Goal: Task Accomplishment & Management: Manage account settings

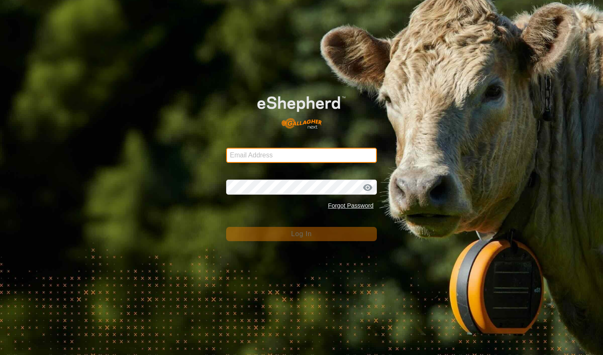
type input "[EMAIL_ADDRESS][DOMAIN_NAME]"
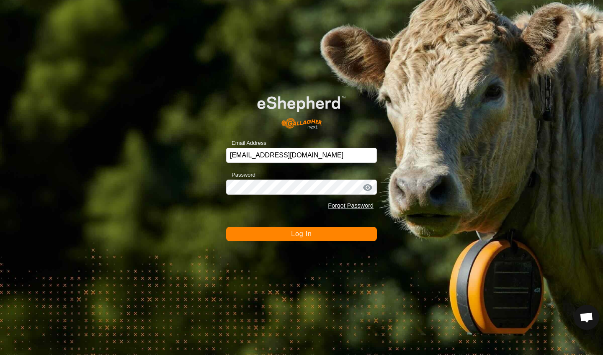
click at [280, 236] on button "Log In" at bounding box center [301, 234] width 151 height 14
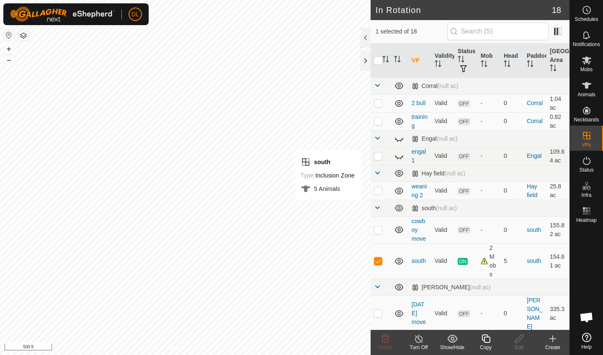
click at [483, 341] on icon at bounding box center [485, 338] width 8 height 8
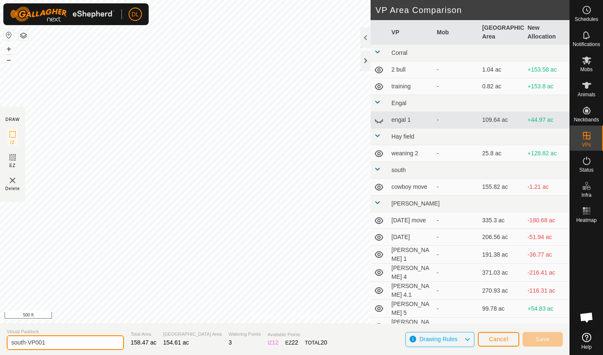
click at [52, 344] on input "south-VP001" at bounding box center [65, 342] width 117 height 15
type input "south 1"
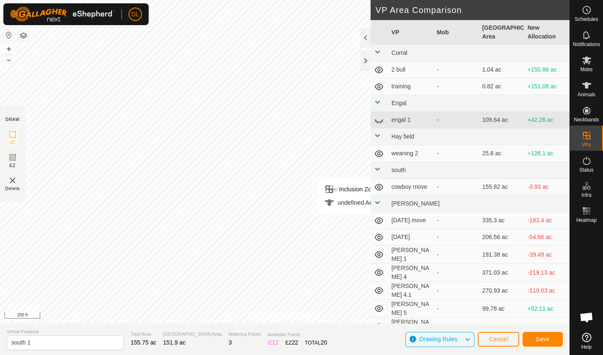
click at [546, 339] on span "Save" at bounding box center [542, 339] width 14 height 7
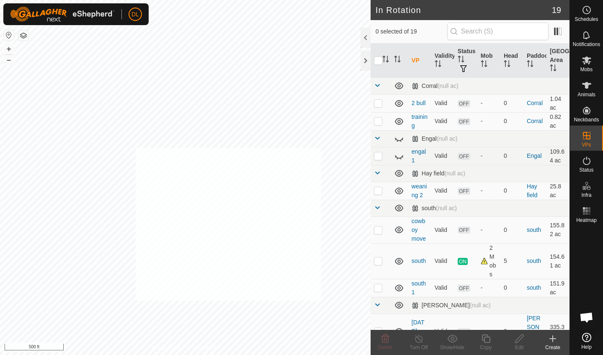
checkbox input "true"
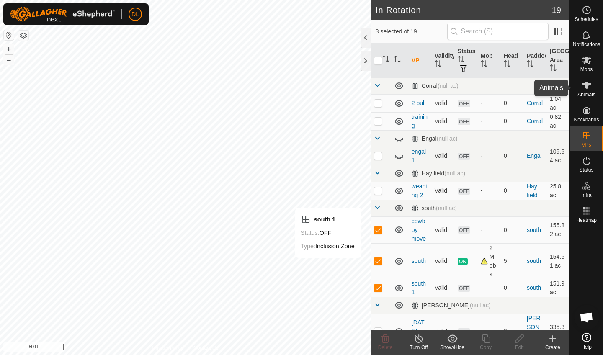
click at [591, 91] on es-animals-svg-icon at bounding box center [586, 85] width 15 height 13
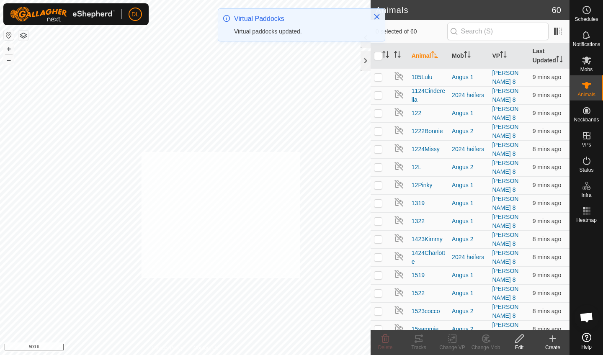
checkbox input "true"
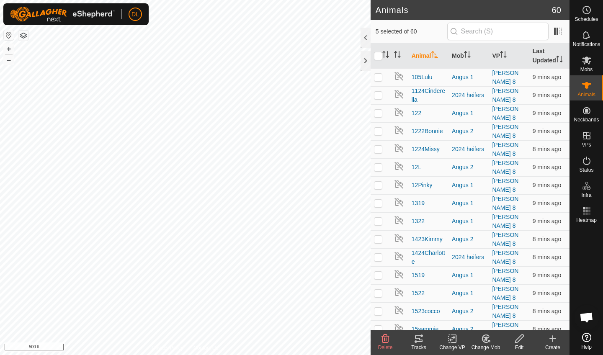
click at [451, 344] on div "Change VP" at bounding box center [451, 348] width 33 height 8
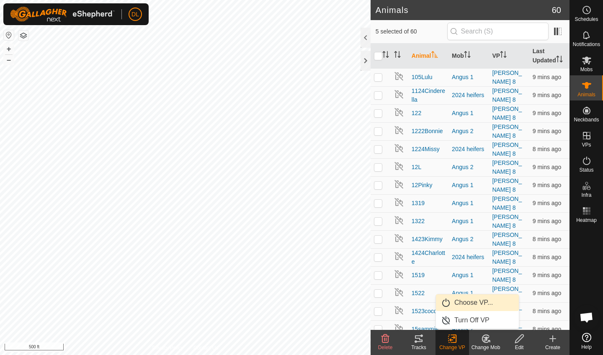
click at [460, 303] on link "Choose VP..." at bounding box center [477, 302] width 83 height 17
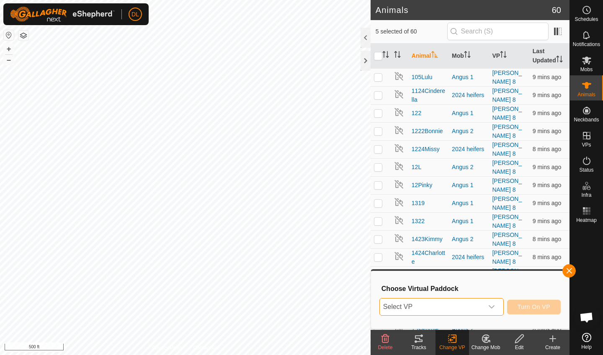
click at [453, 305] on span "Select VP" at bounding box center [431, 306] width 103 height 17
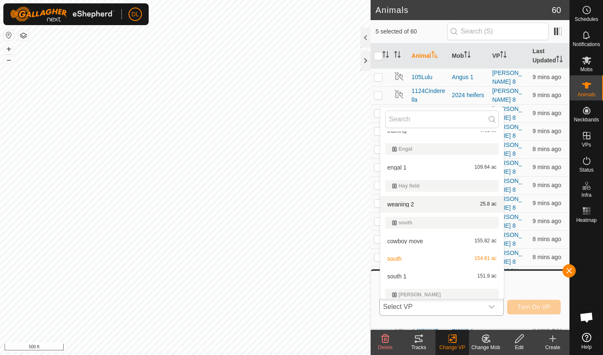
scroll to position [46, 0]
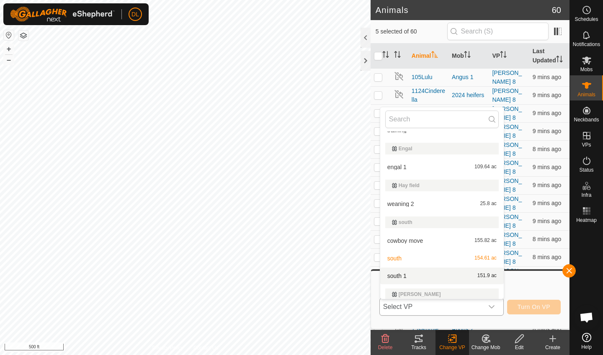
click at [398, 275] on li "south 1 151.9 ac" at bounding box center [441, 275] width 123 height 17
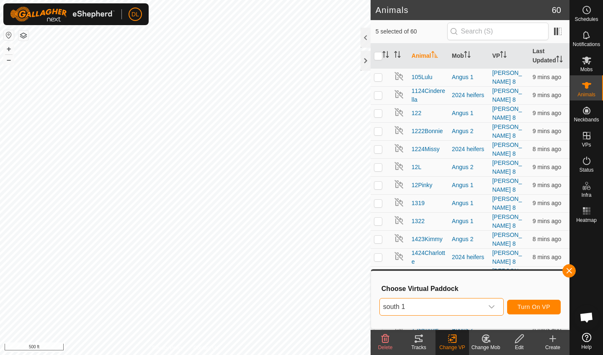
click at [521, 307] on span "Turn On VP" at bounding box center [533, 306] width 33 height 7
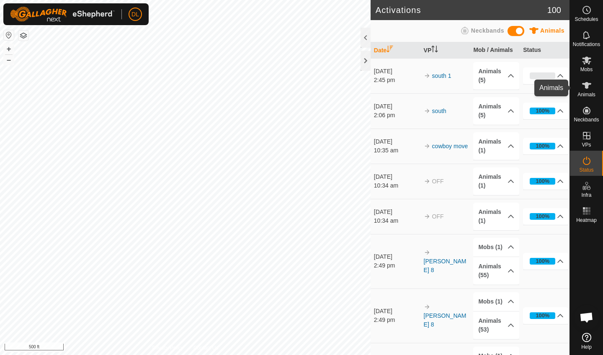
click at [585, 95] on span "Animals" at bounding box center [586, 94] width 18 height 5
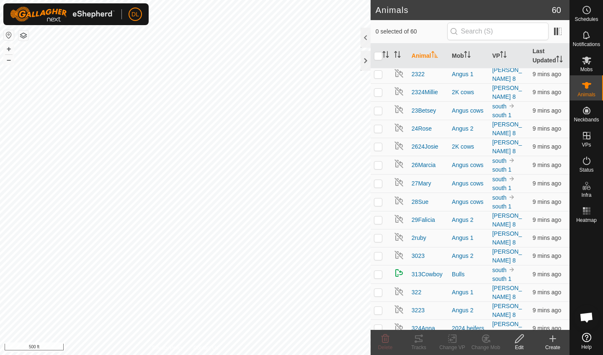
scroll to position [521, 0]
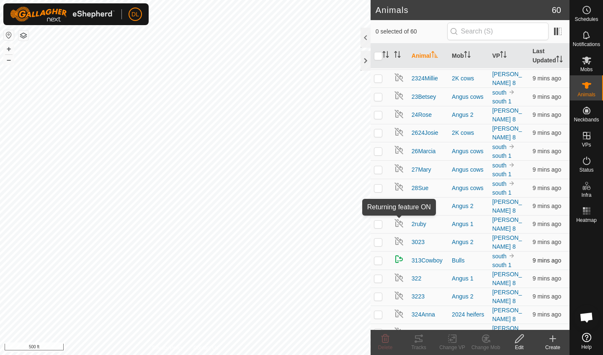
click at [397, 254] on img at bounding box center [399, 259] width 10 height 10
click at [518, 341] on icon at bounding box center [519, 338] width 8 height 8
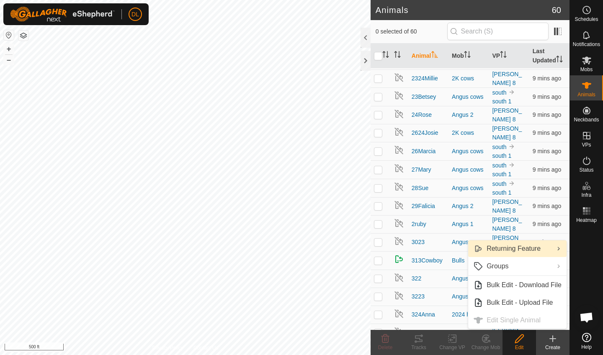
click at [511, 250] on link "Returning Feature" at bounding box center [517, 248] width 98 height 17
click at [515, 250] on link "Returning Feature" at bounding box center [517, 248] width 98 height 17
click at [536, 248] on link "Returning Feature" at bounding box center [517, 248] width 98 height 17
click at [399, 268] on ul "Turn On Turn Off" at bounding box center [419, 257] width 98 height 35
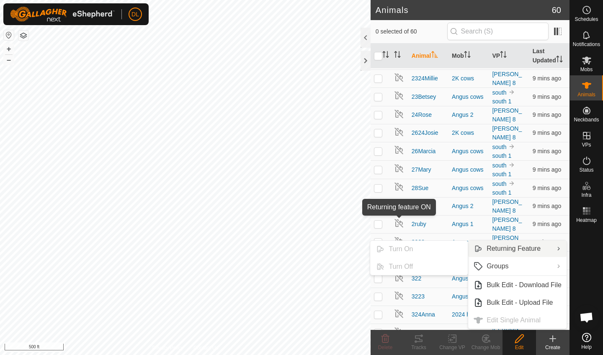
click at [396, 254] on img at bounding box center [399, 259] width 10 height 10
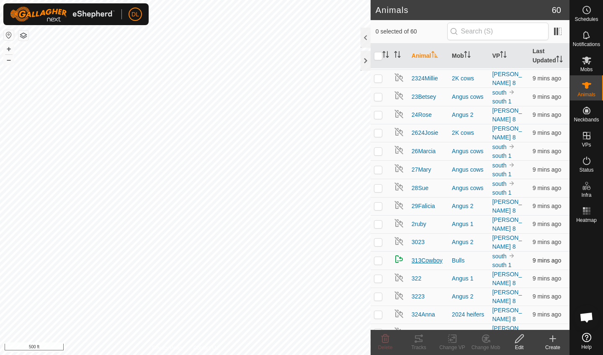
click at [424, 256] on span "313Cowboy" at bounding box center [426, 260] width 31 height 9
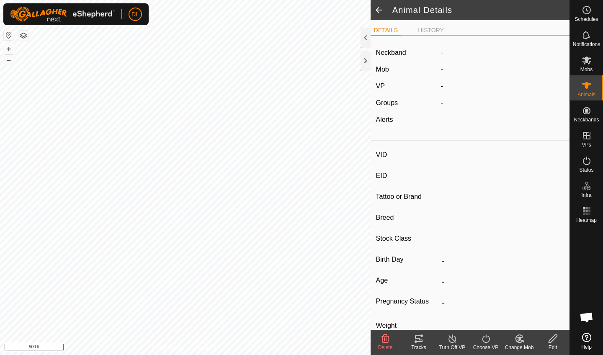
type input "313Cowboy"
type input "-"
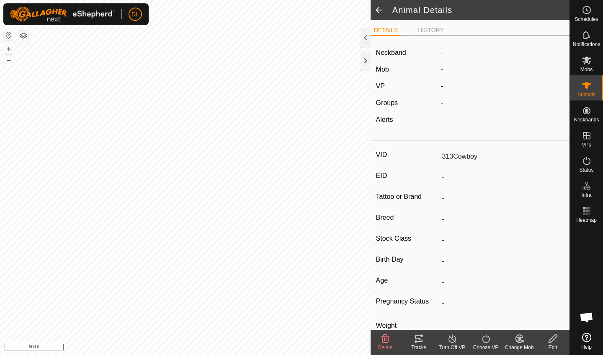
type input "0 kg"
type input "-"
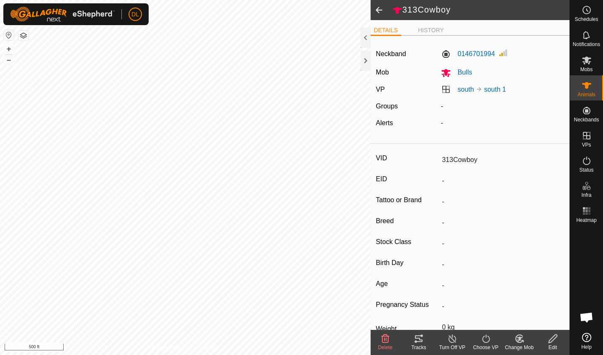
click at [549, 342] on icon at bounding box center [552, 339] width 10 height 10
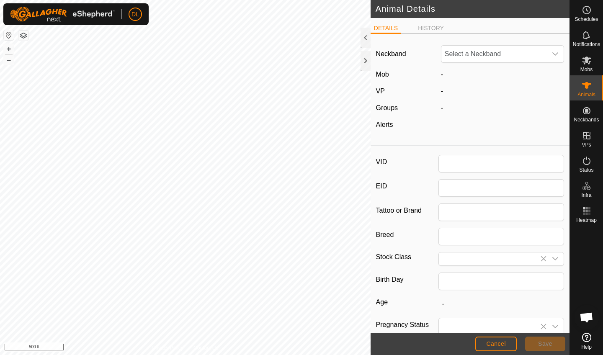
type input "313Cowboy"
type input "0"
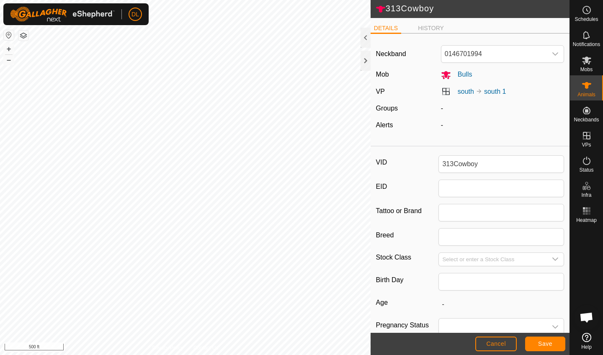
click at [490, 346] on span "Cancel" at bounding box center [496, 343] width 20 height 7
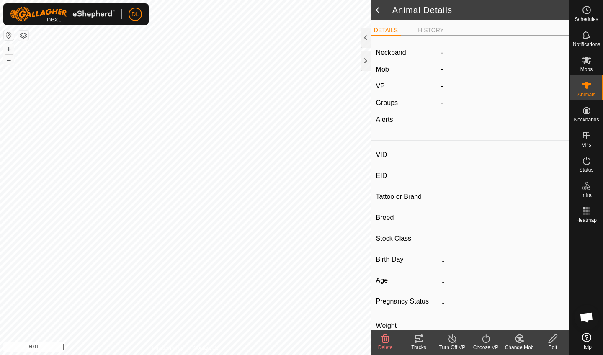
type input "313Cowboy"
type input "-"
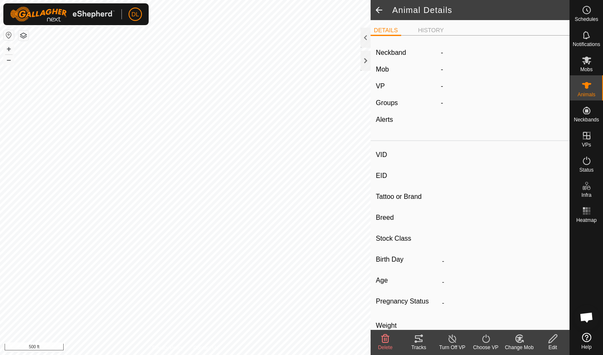
type input "0 kg"
type input "-"
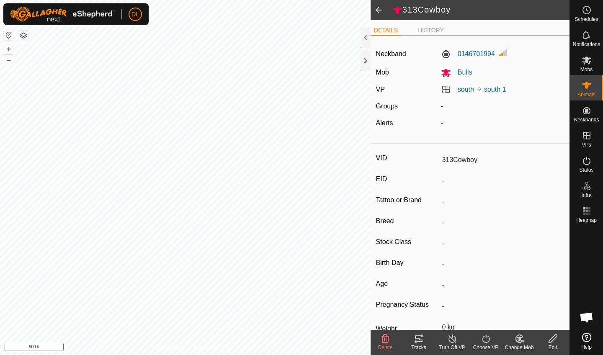
click at [377, 9] on span at bounding box center [378, 10] width 17 height 20
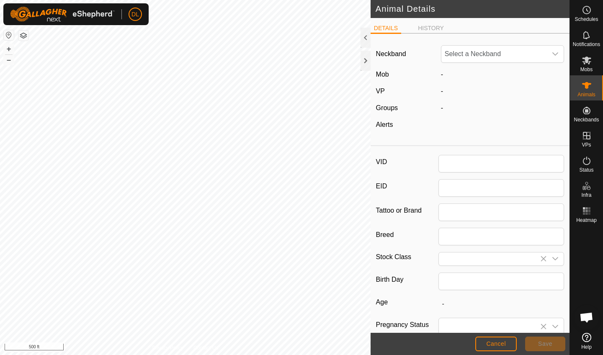
type input "313Cowboy"
type input "0"
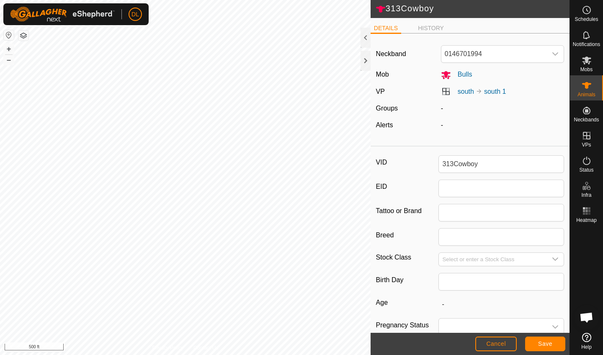
click at [493, 345] on span "Cancel" at bounding box center [496, 343] width 20 height 7
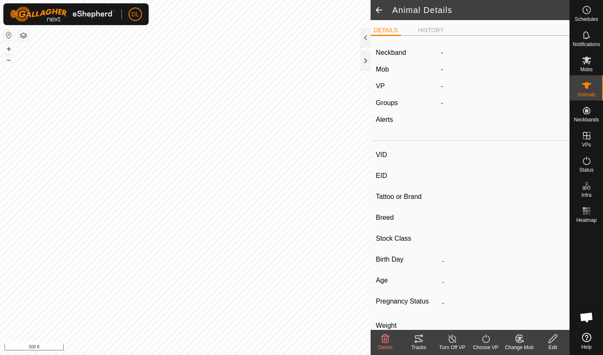
type input "313Cowboy"
type input "-"
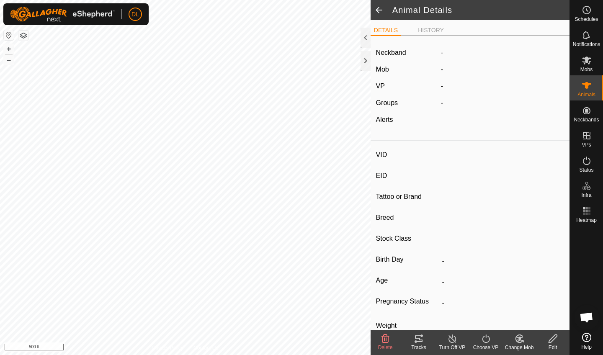
type input "0 kg"
type input "-"
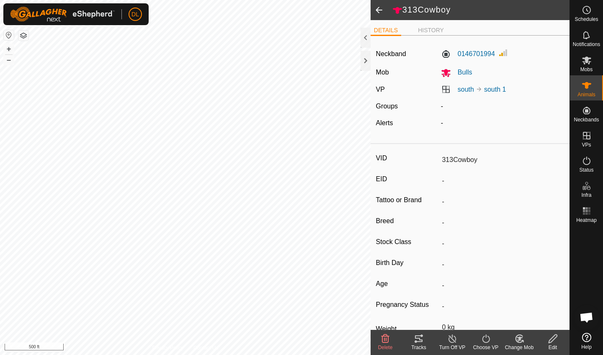
click at [379, 11] on span at bounding box center [378, 10] width 17 height 20
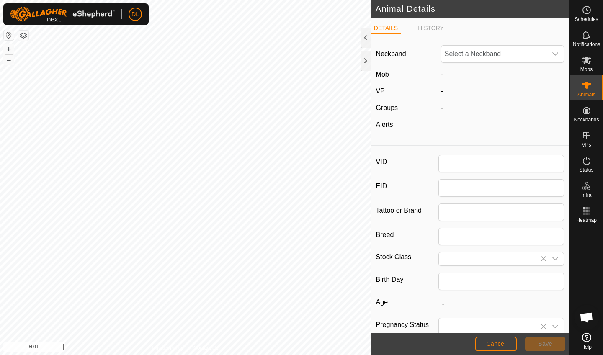
type input "313Cowboy"
type input "0"
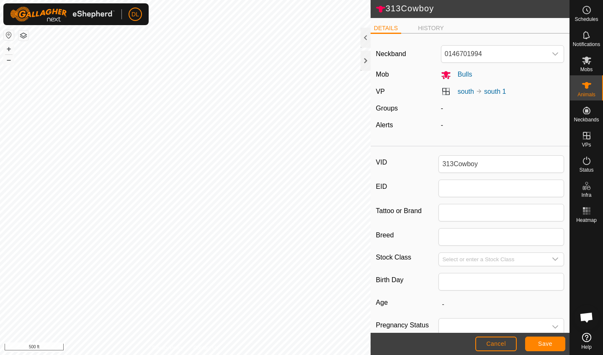
click at [493, 338] on button "Cancel" at bounding box center [495, 343] width 41 height 15
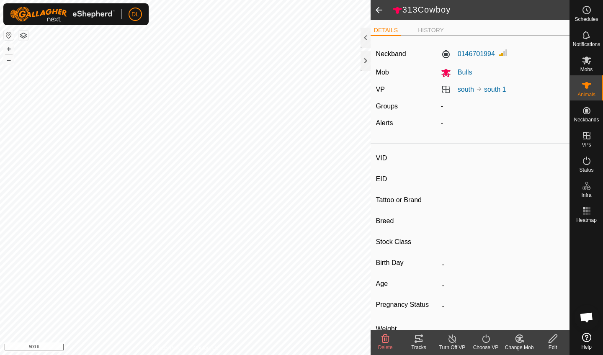
type input "313Cowboy"
type input "-"
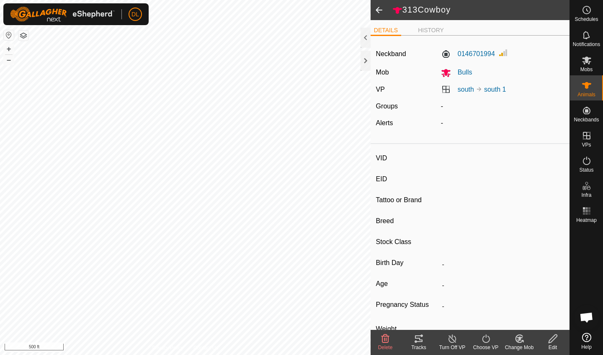
type input "0 kg"
type input "-"
click at [379, 8] on span at bounding box center [378, 10] width 17 height 20
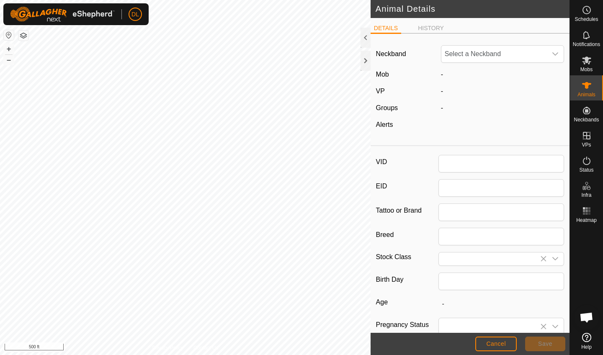
type input "313Cowboy"
type input "0"
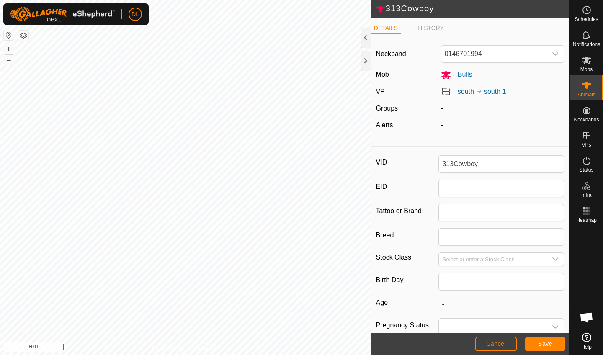
click at [547, 349] on button "Save" at bounding box center [545, 343] width 40 height 15
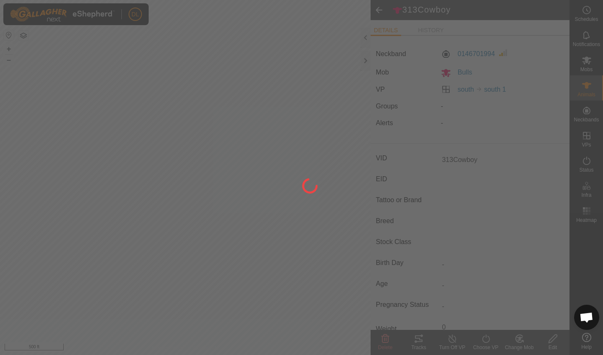
type input "-"
type input "0 kg"
type input "-"
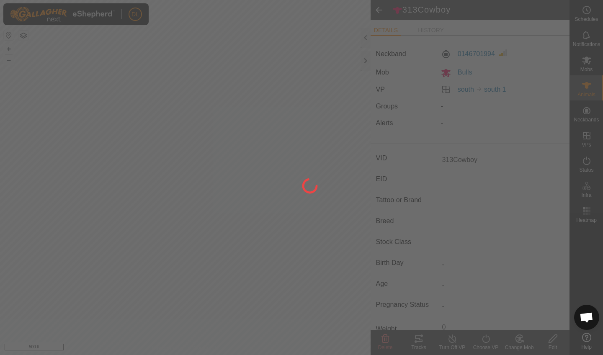
type input "-"
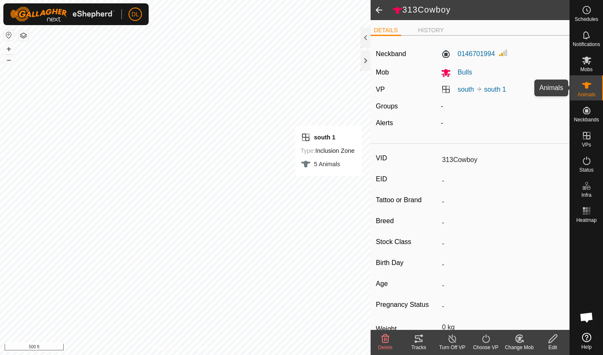
click at [584, 91] on es-animals-svg-icon at bounding box center [586, 85] width 15 height 13
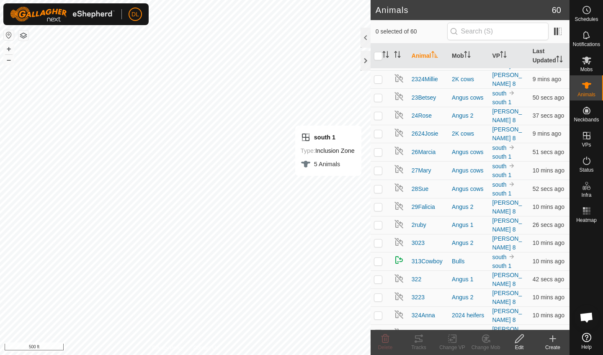
scroll to position [521, 0]
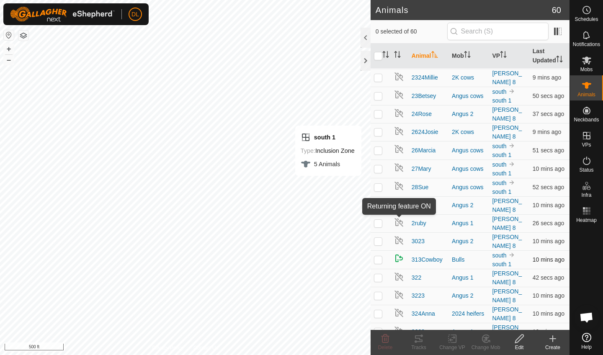
click at [398, 253] on img at bounding box center [399, 258] width 10 height 10
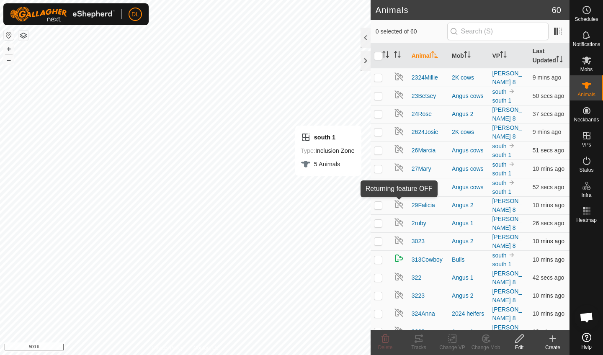
click at [398, 235] on img at bounding box center [399, 240] width 10 height 10
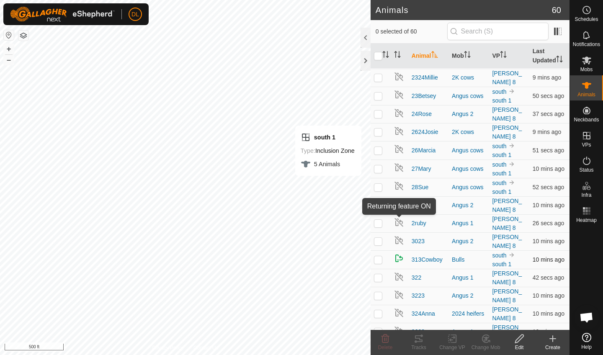
click at [398, 253] on img at bounding box center [399, 258] width 10 height 10
click at [520, 339] on icon at bounding box center [519, 338] width 8 height 8
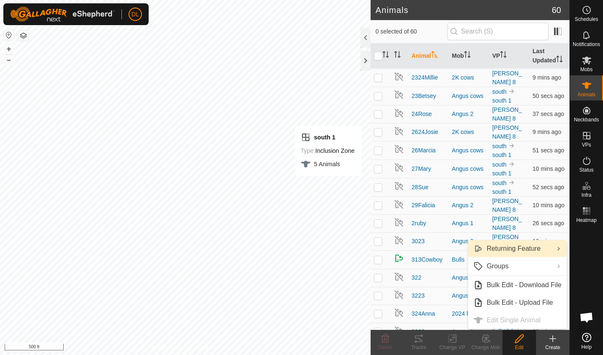
click at [483, 252] on link "Returning Feature" at bounding box center [517, 248] width 98 height 17
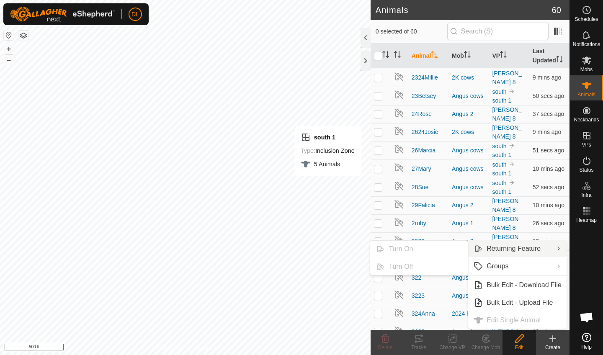
click at [377, 250] on td at bounding box center [380, 259] width 20 height 18
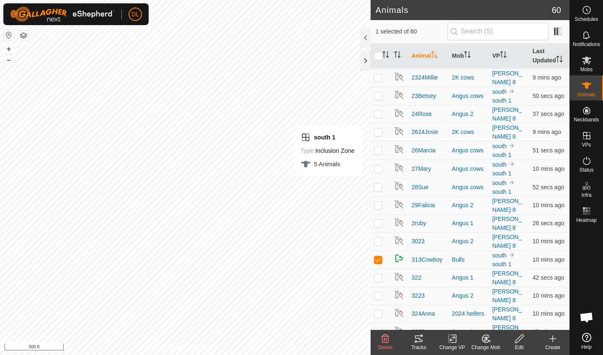
click at [520, 342] on icon at bounding box center [519, 339] width 10 height 10
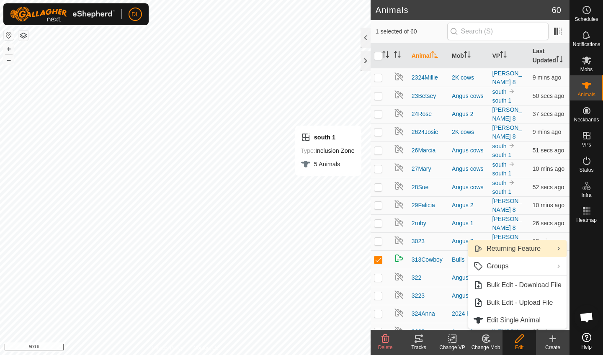
click at [511, 247] on link "Returning Feature" at bounding box center [517, 248] width 98 height 17
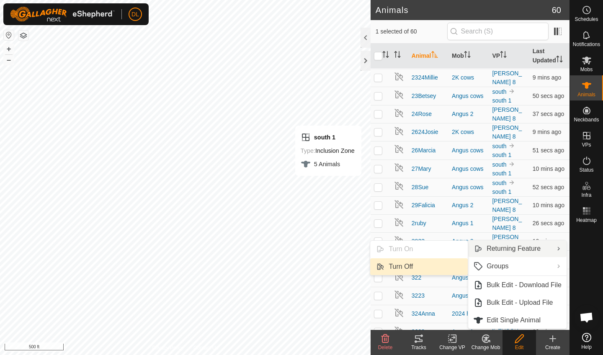
click at [397, 267] on link "Turn Off" at bounding box center [419, 266] width 98 height 17
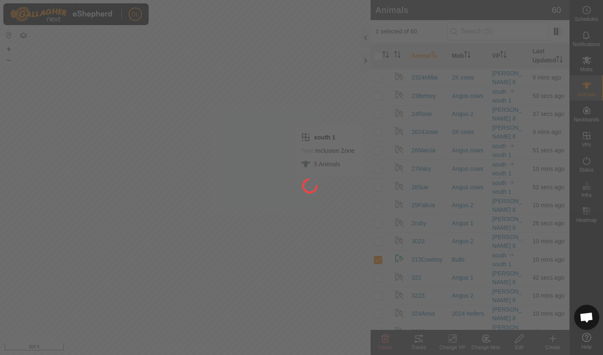
checkbox input "false"
